Goal: Find specific page/section: Find specific page/section

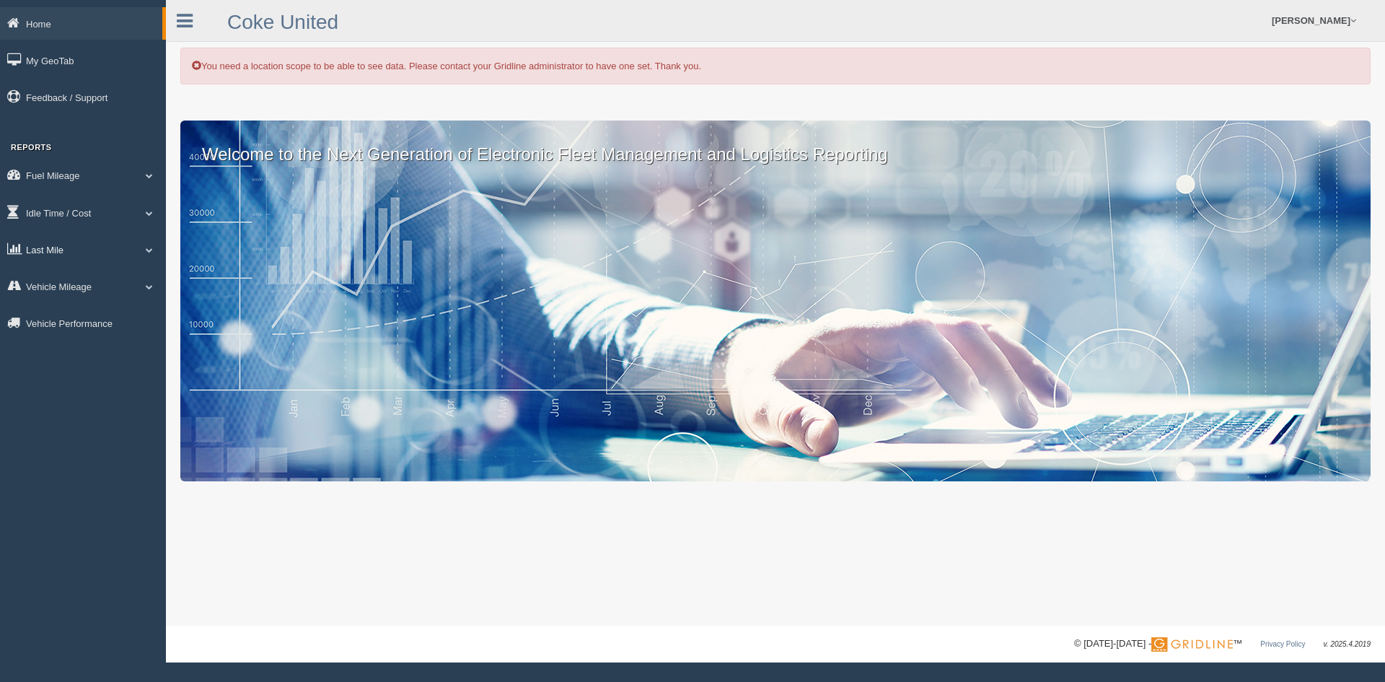
click at [61, 247] on link "Last Mile" at bounding box center [83, 249] width 166 height 32
click at [95, 283] on link "Planned Vs Actual" at bounding box center [94, 283] width 136 height 26
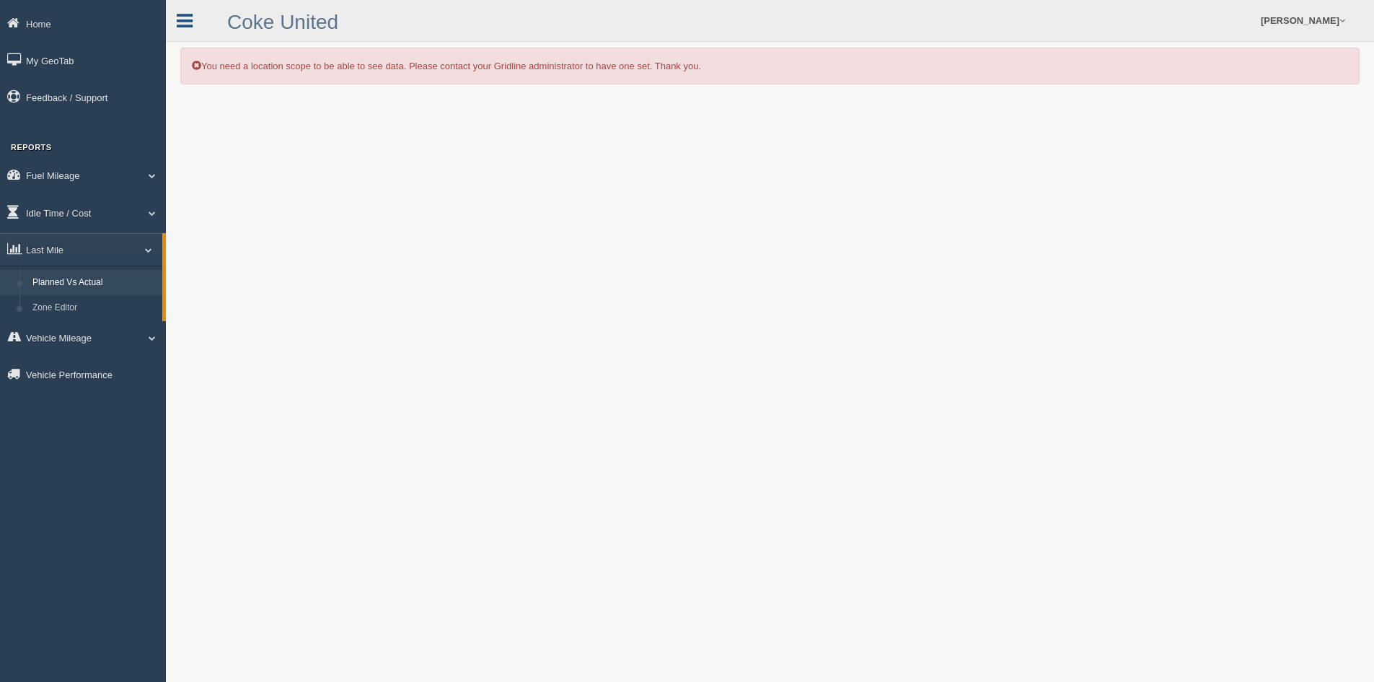
click at [180, 23] on icon at bounding box center [185, 21] width 16 height 19
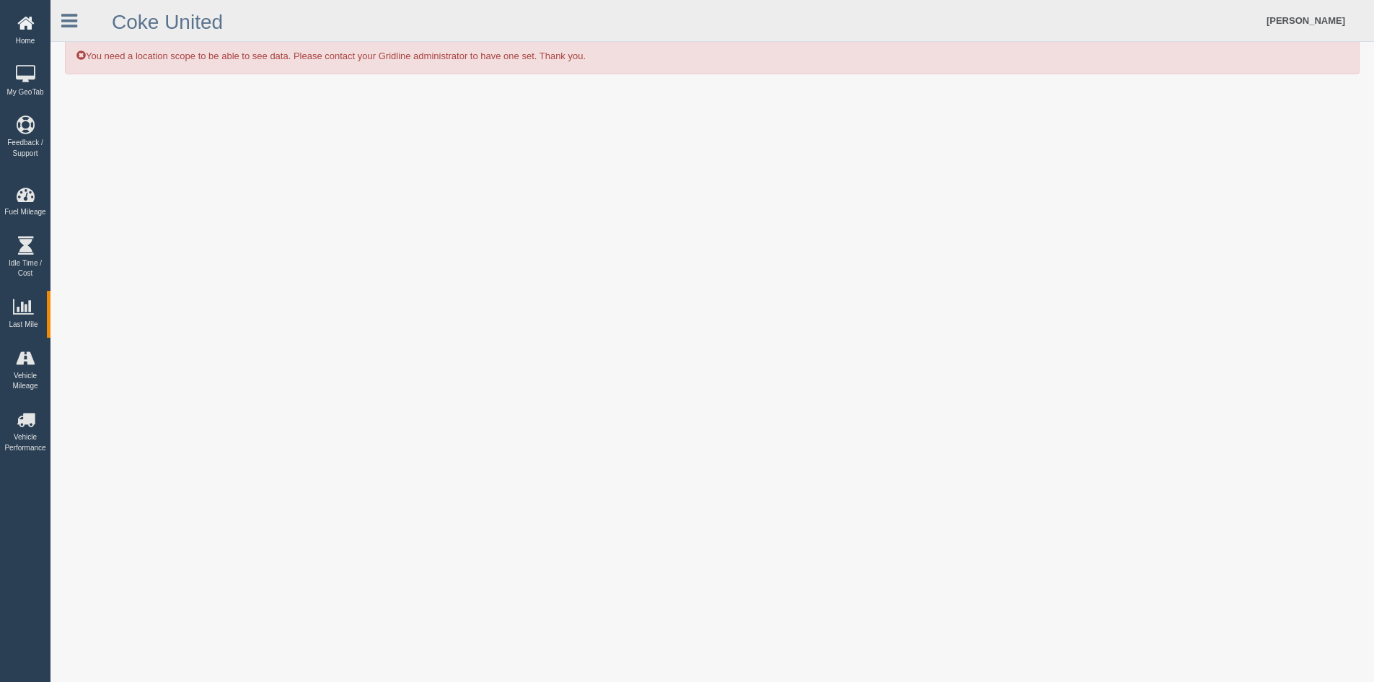
click at [25, 31] on icon at bounding box center [25, 23] width 43 height 18
